Goal: Task Accomplishment & Management: Use online tool/utility

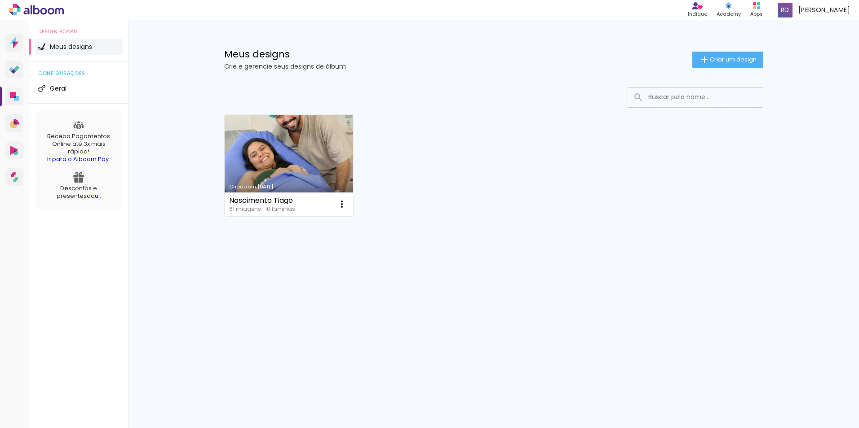
click at [289, 155] on link "Criado em [DATE]" at bounding box center [289, 165] width 129 height 101
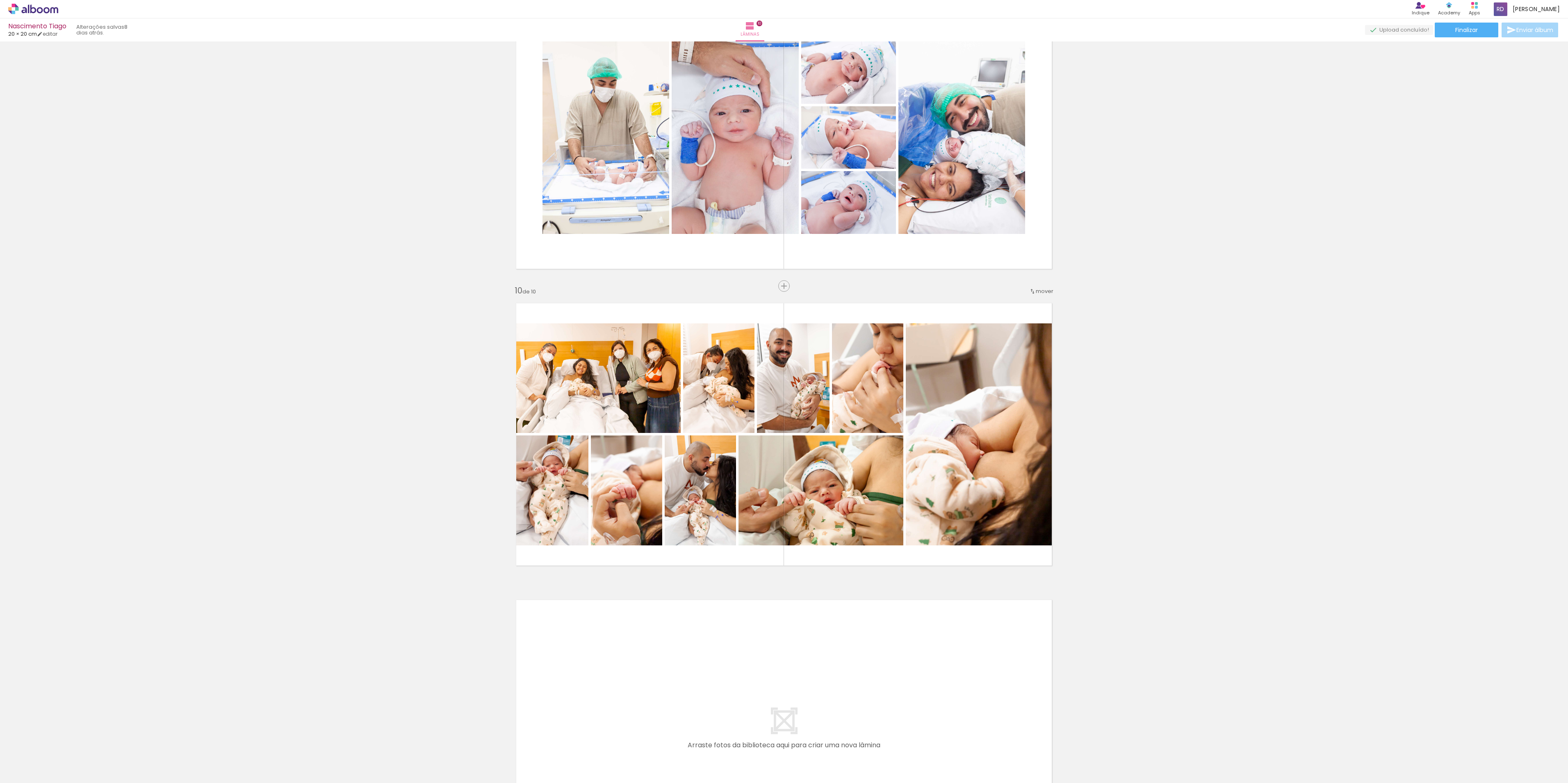
scroll to position [2462, 0]
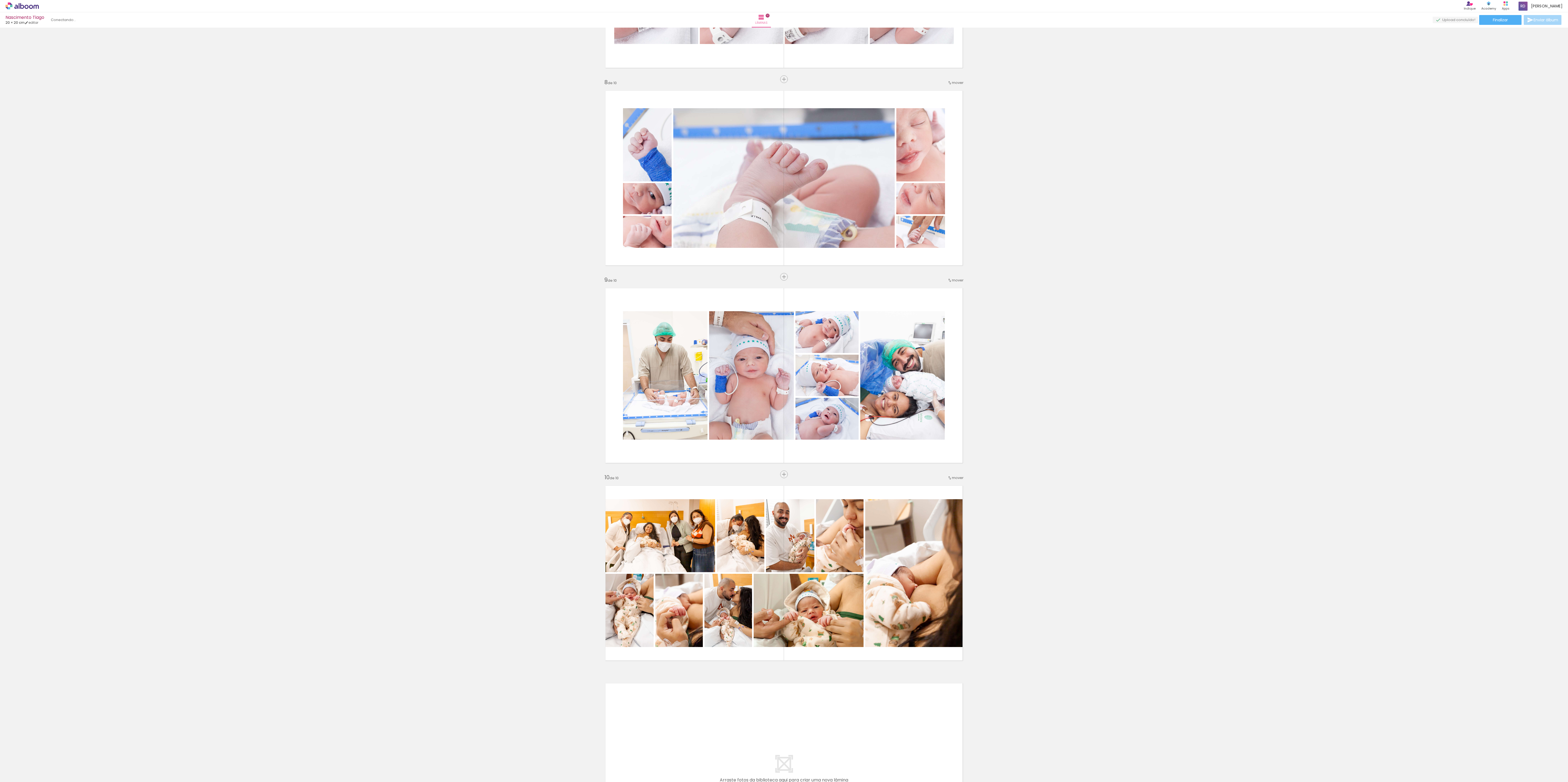
scroll to position [1394, 0]
